Goal: Check status: Check status

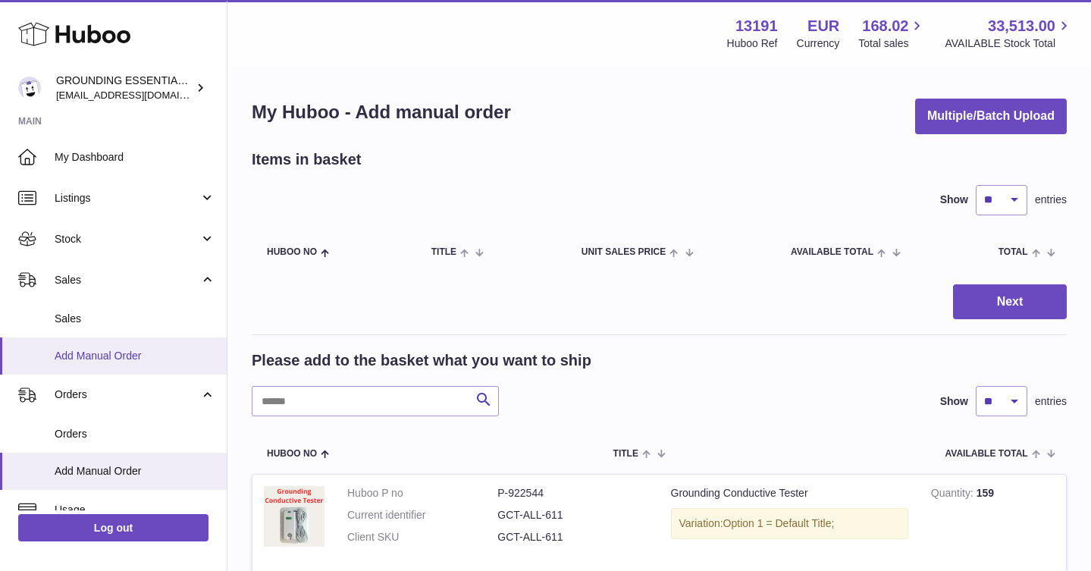
click at [134, 356] on span "Add Manual Order" at bounding box center [135, 356] width 161 height 14
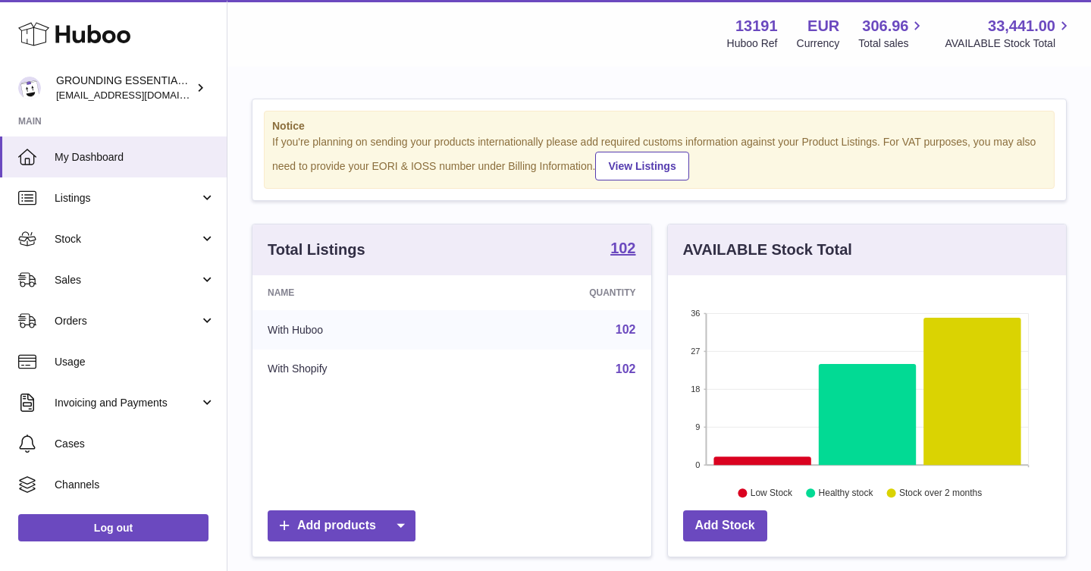
scroll to position [236, 398]
click at [139, 280] on span "Sales" at bounding box center [127, 280] width 145 height 14
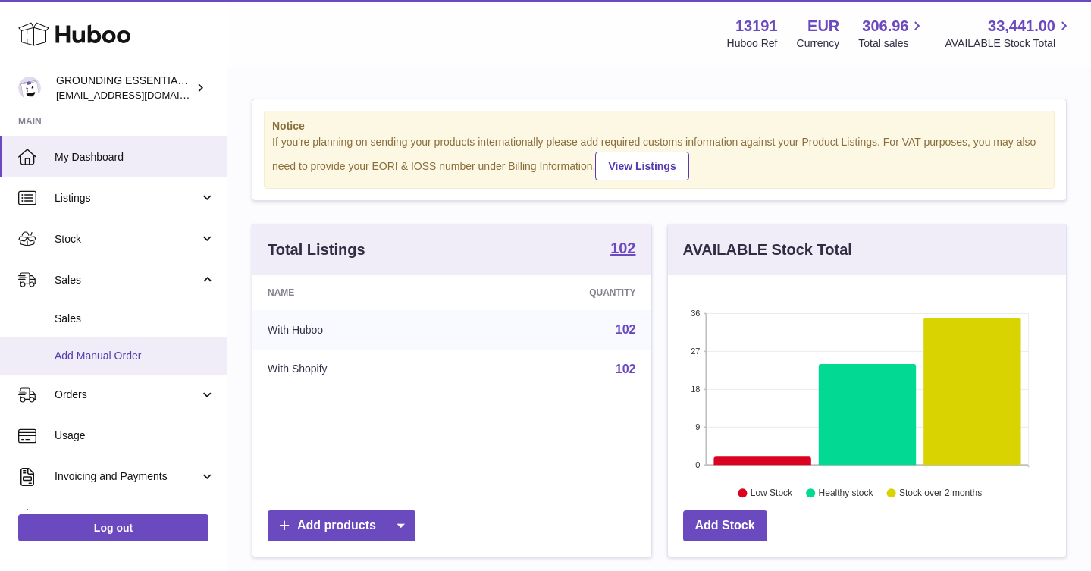
click at [120, 372] on link "Add Manual Order" at bounding box center [113, 355] width 227 height 37
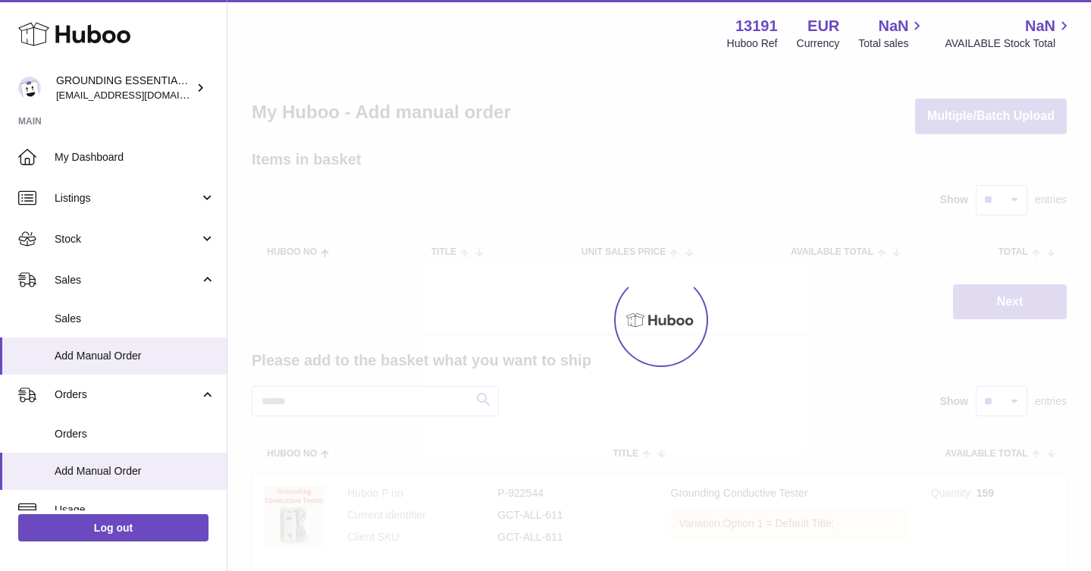
click at [111, 315] on span "Sales" at bounding box center [135, 319] width 161 height 14
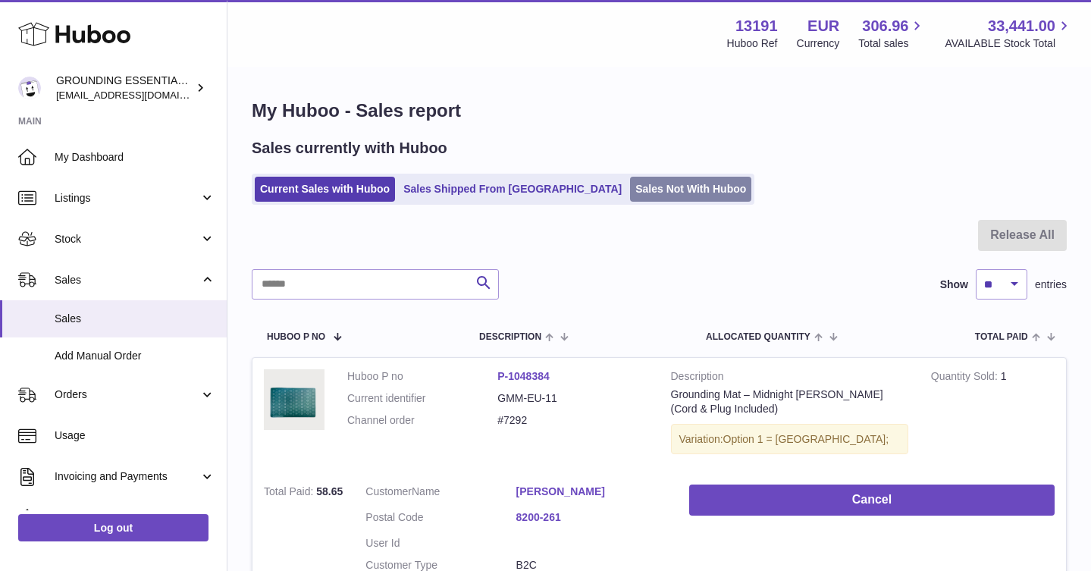
click at [630, 183] on link "Sales Not With Huboo" at bounding box center [690, 189] width 121 height 25
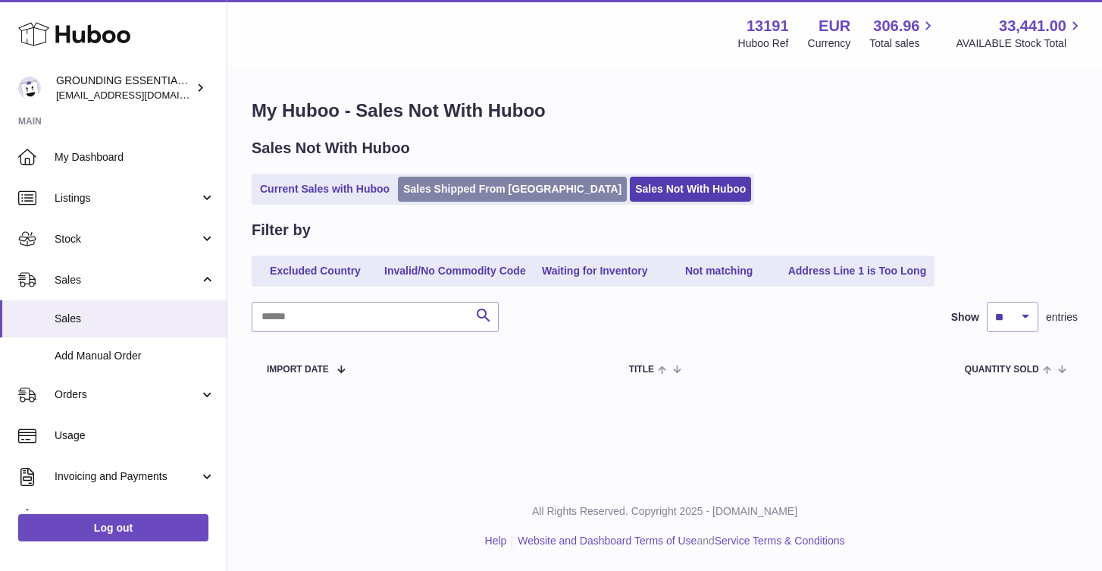
click at [436, 195] on link "Sales Shipped From [GEOGRAPHIC_DATA]" at bounding box center [512, 189] width 229 height 25
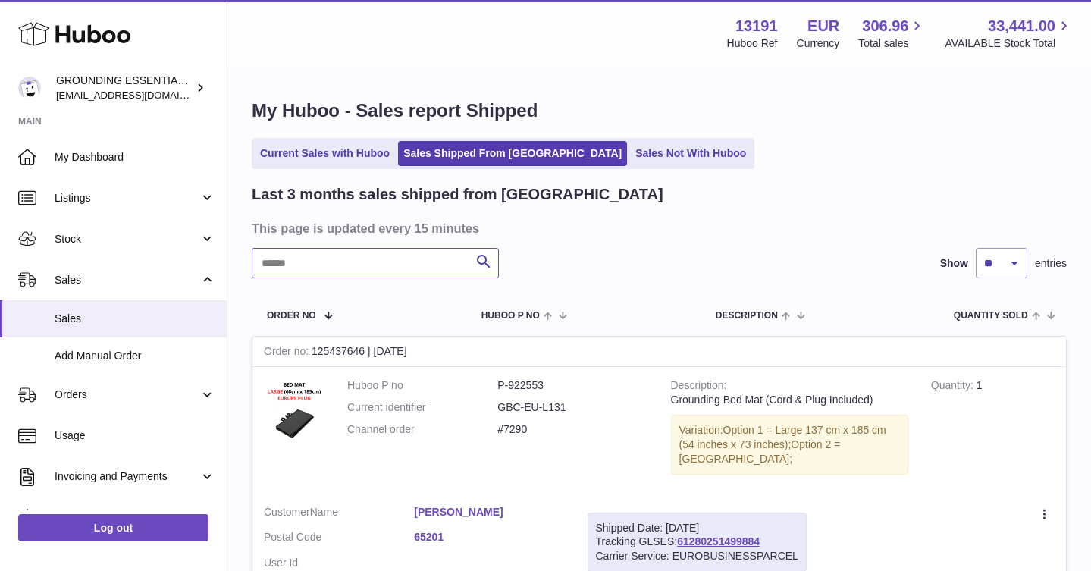
click at [348, 268] on input "text" at bounding box center [375, 263] width 247 height 30
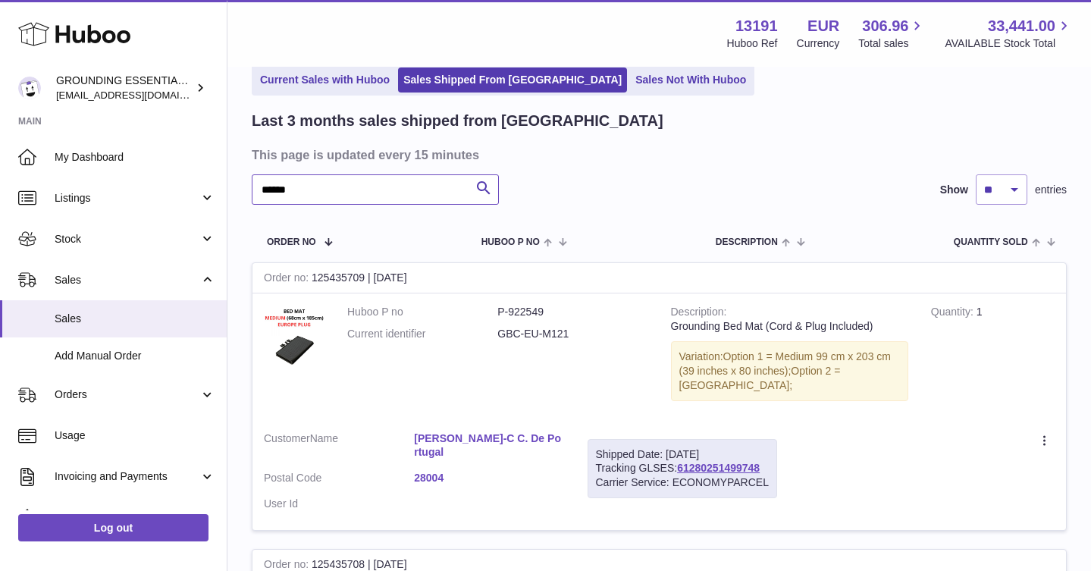
scroll to position [95, 0]
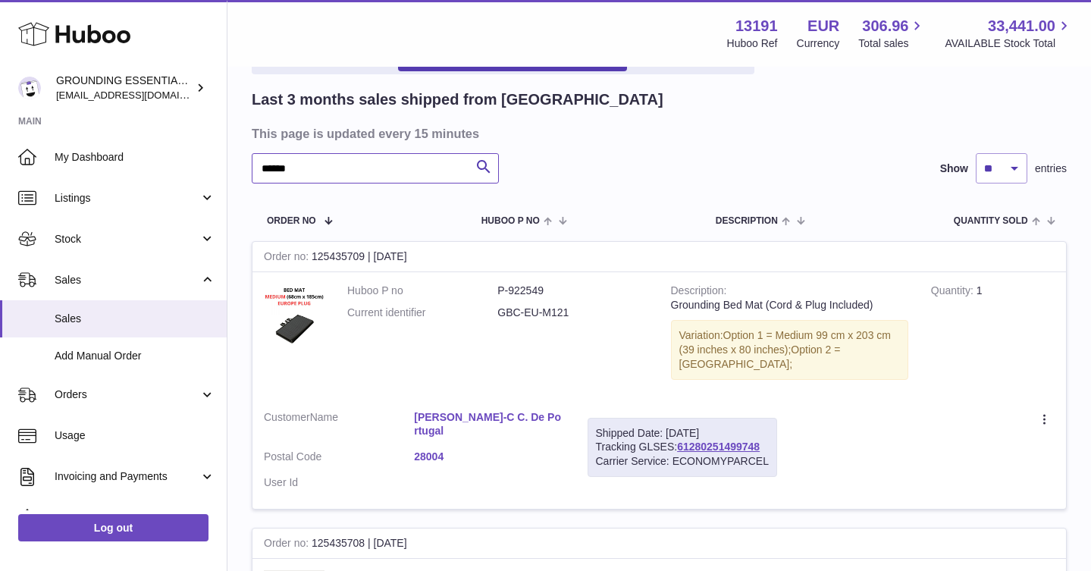
type input "******"
drag, startPoint x: 764, startPoint y: 432, endPoint x: 680, endPoint y: 435, distance: 84.2
click at [680, 435] on div "Shipped Date: [DATE] Tracking GLSES: 61280251499748 Carrier Service: ECONOMYPAR…" at bounding box center [681, 448] width 189 height 60
copy link "61280251499748"
